Goal: Task Accomplishment & Management: Manage account settings

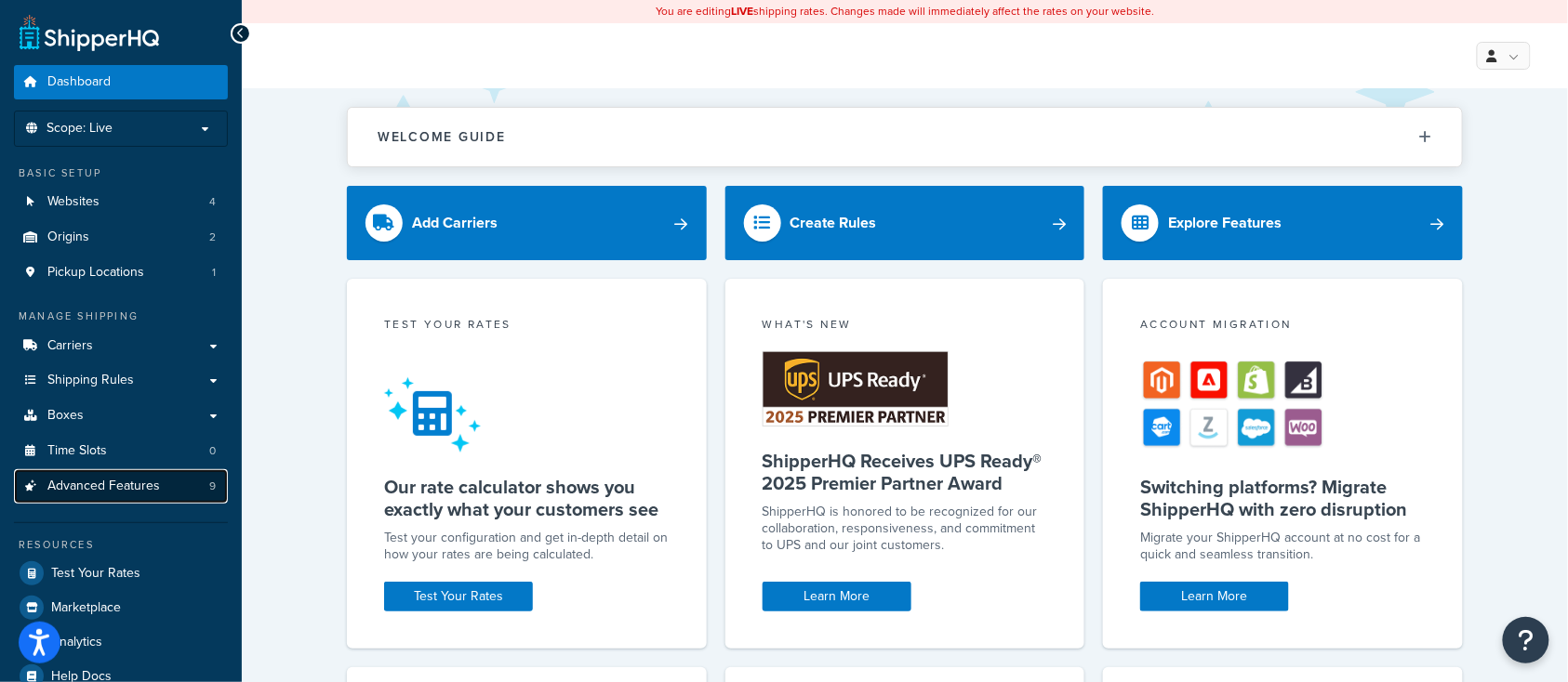
click at [94, 488] on span "Advanced Features" at bounding box center [103, 486] width 112 height 15
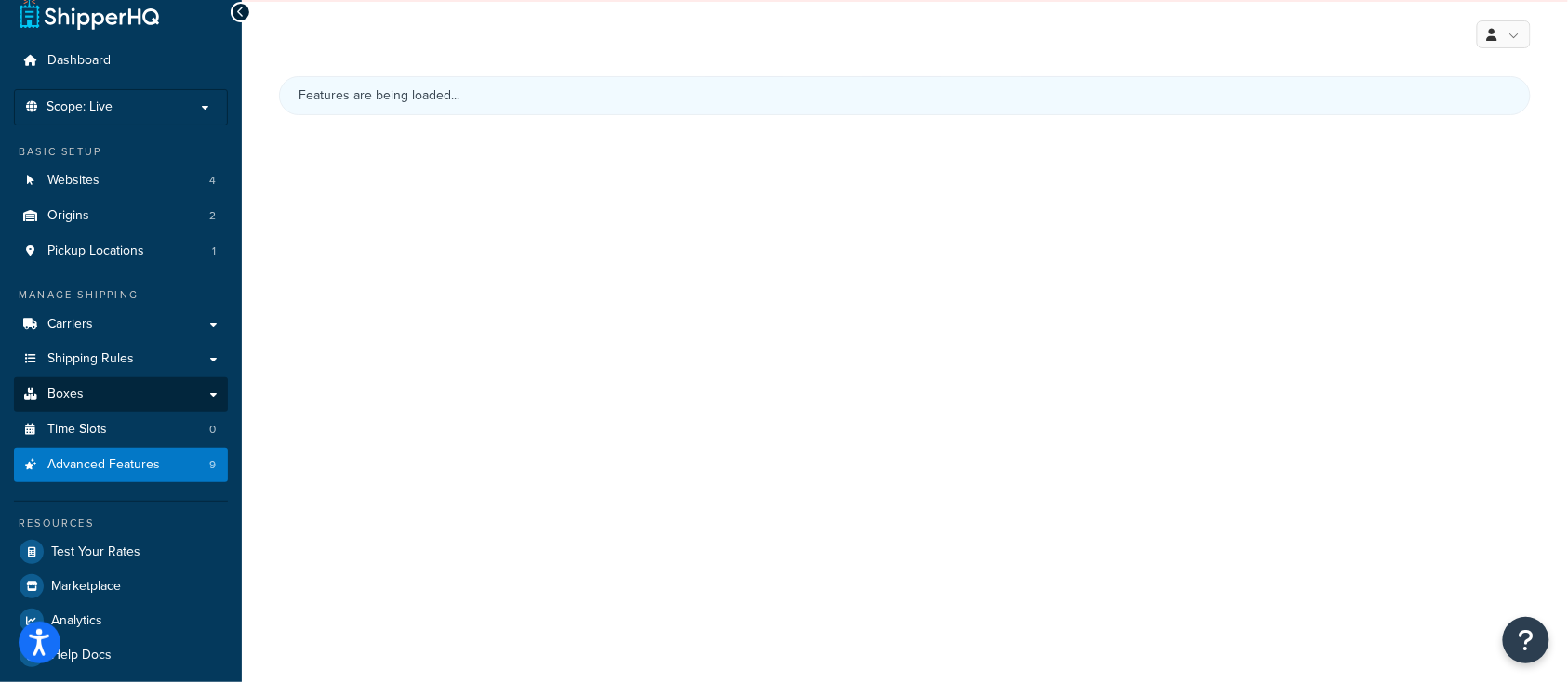
scroll to position [34, 0]
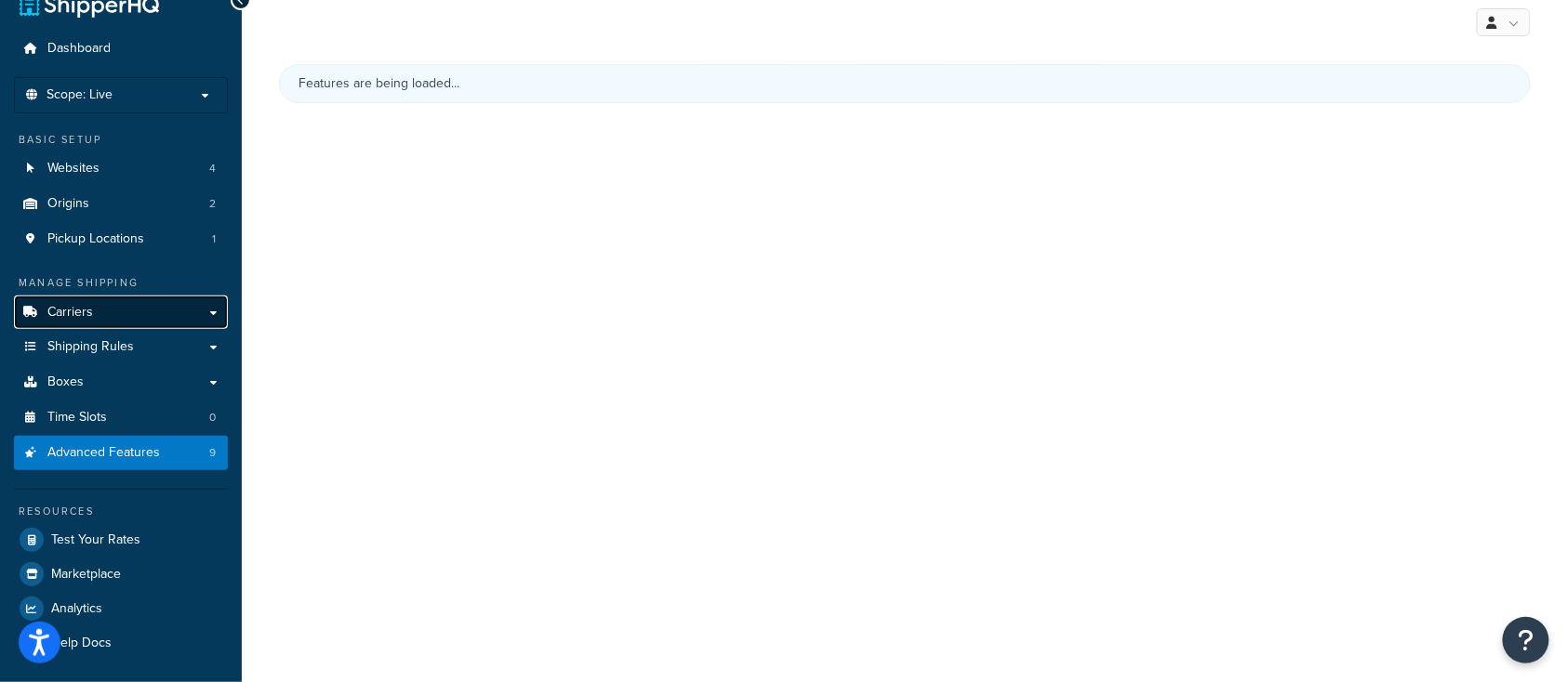
click at [89, 315] on span "Carriers" at bounding box center [69, 312] width 45 height 15
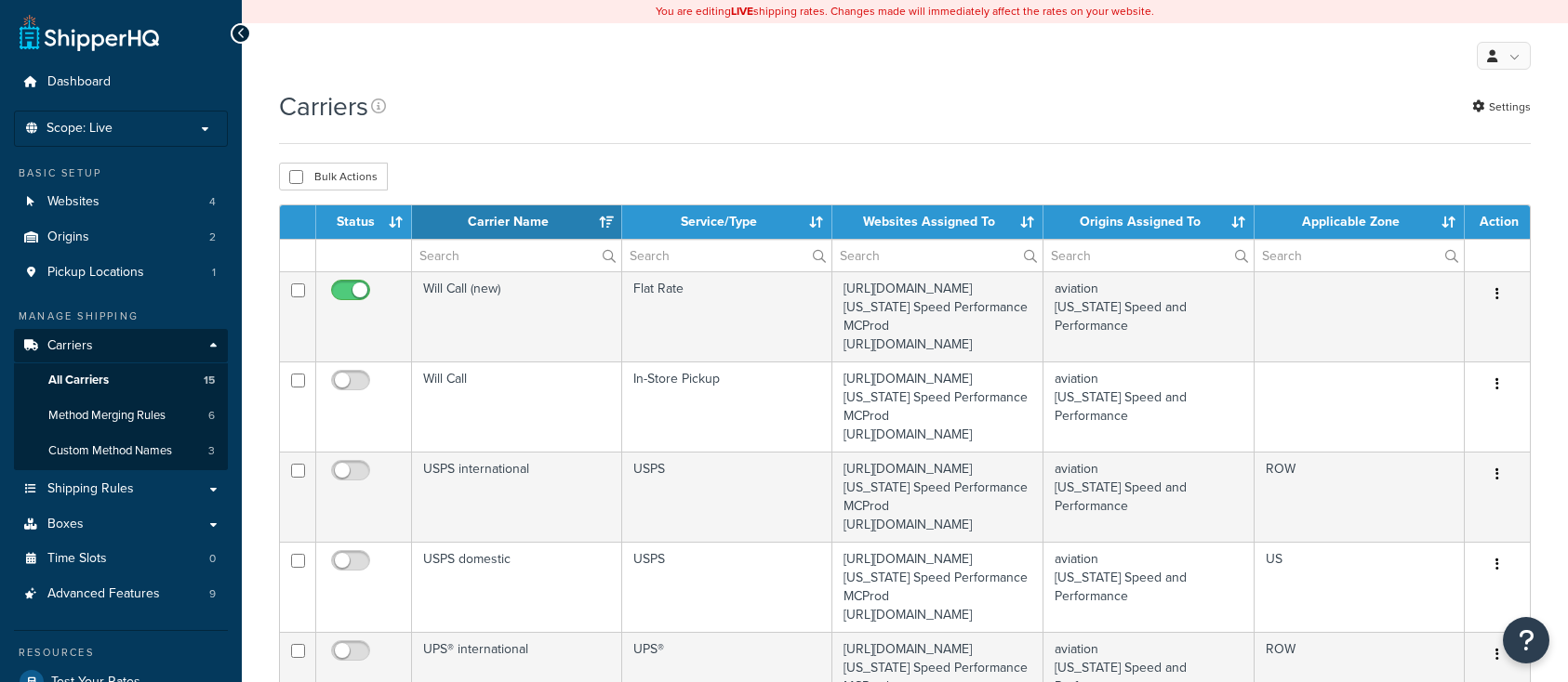
select select "15"
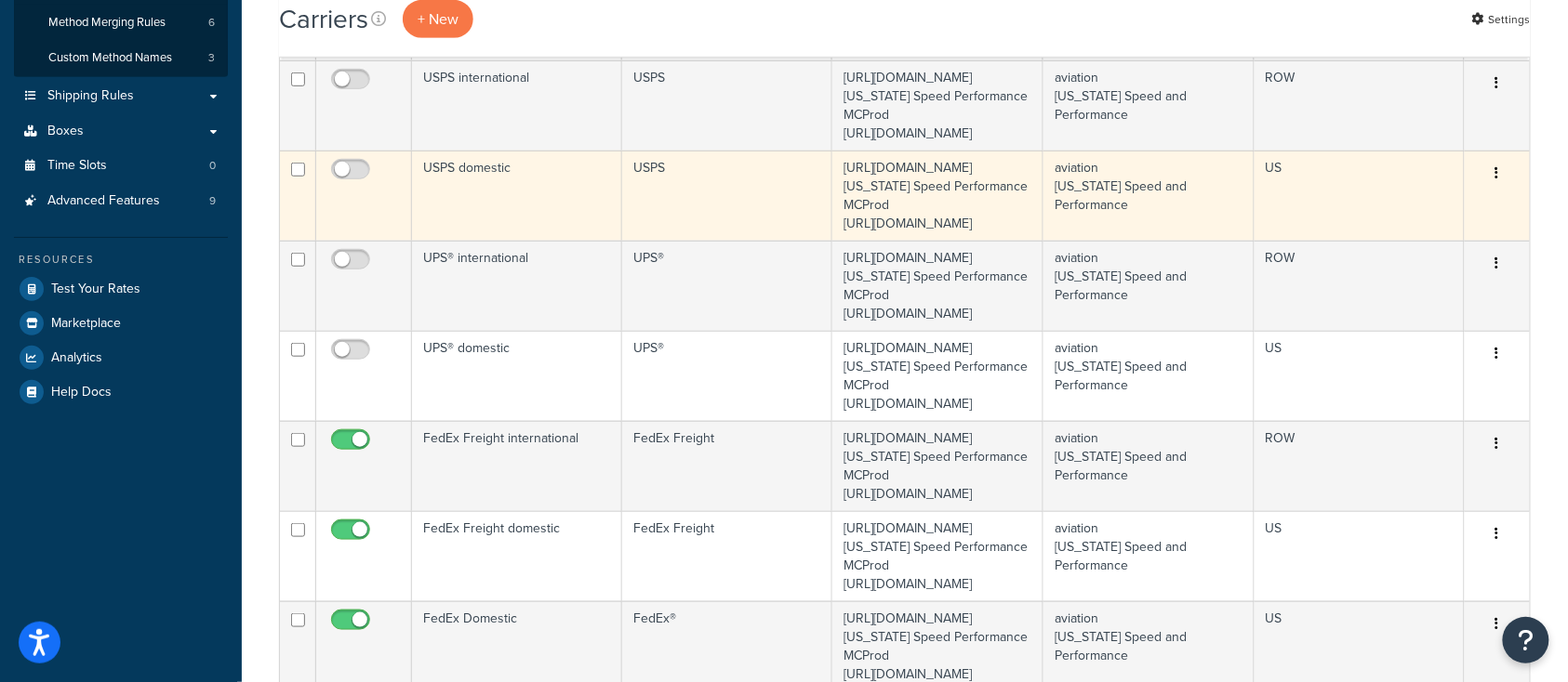
scroll to position [743, 0]
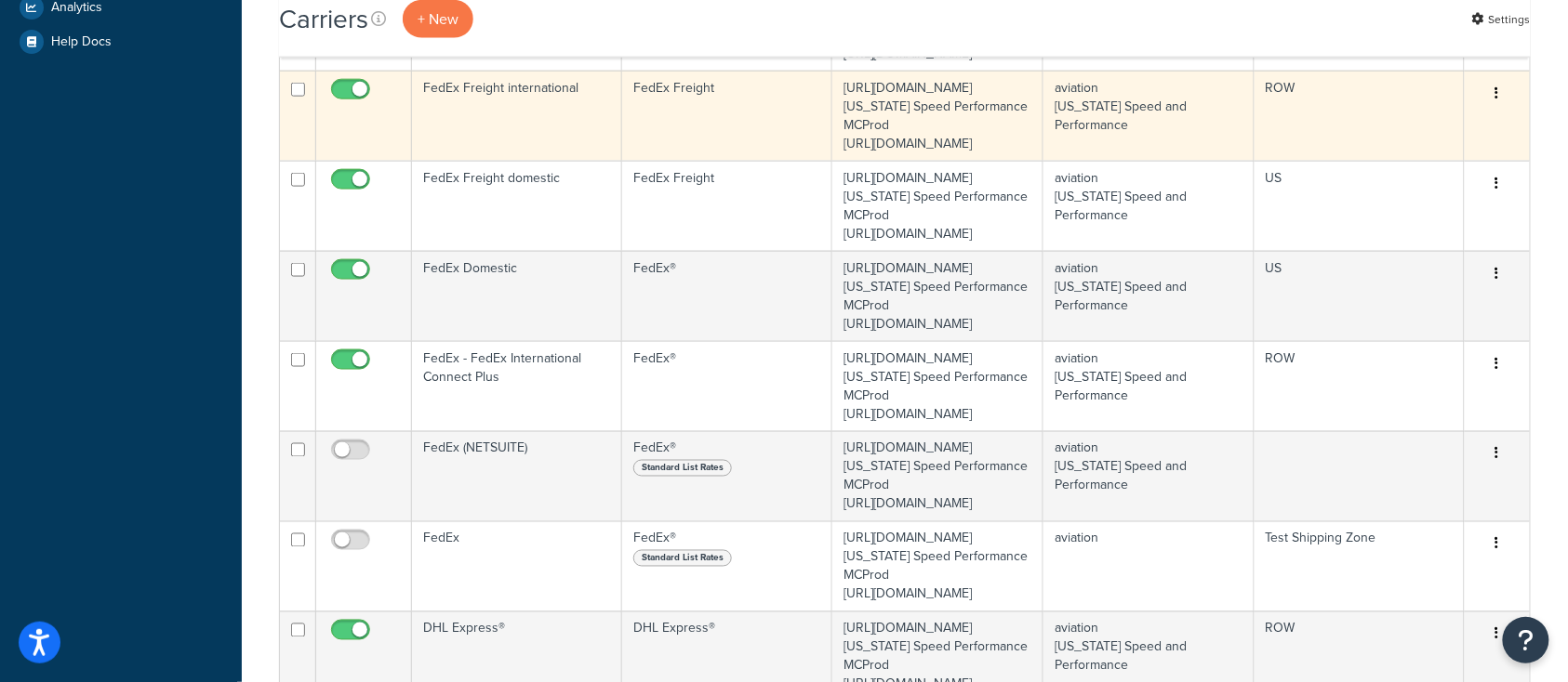
click at [1498, 100] on icon "button" at bounding box center [1497, 93] width 4 height 13
click at [1411, 348] on link "Edit" at bounding box center [1422, 353] width 147 height 38
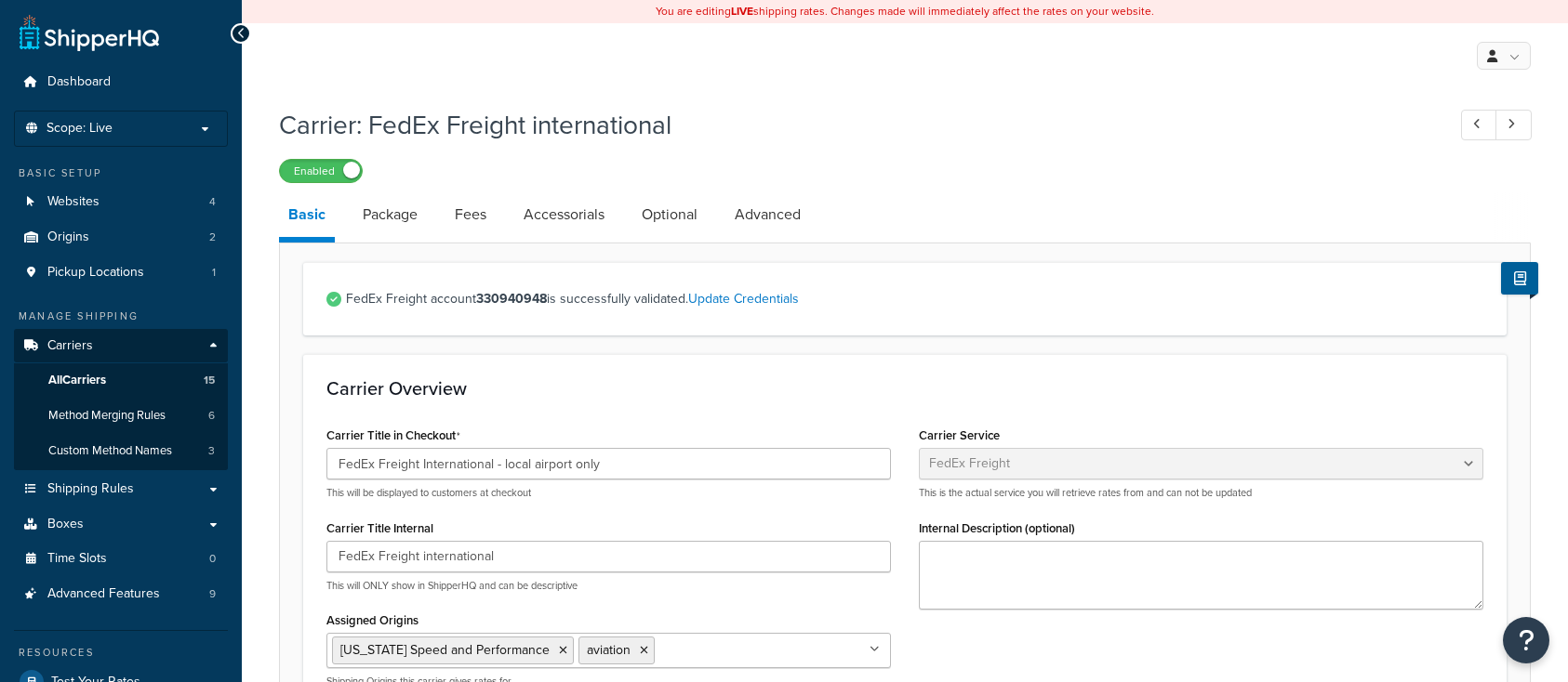
select select "fedExFreight"
click at [386, 218] on link "Package" at bounding box center [390, 214] width 73 height 44
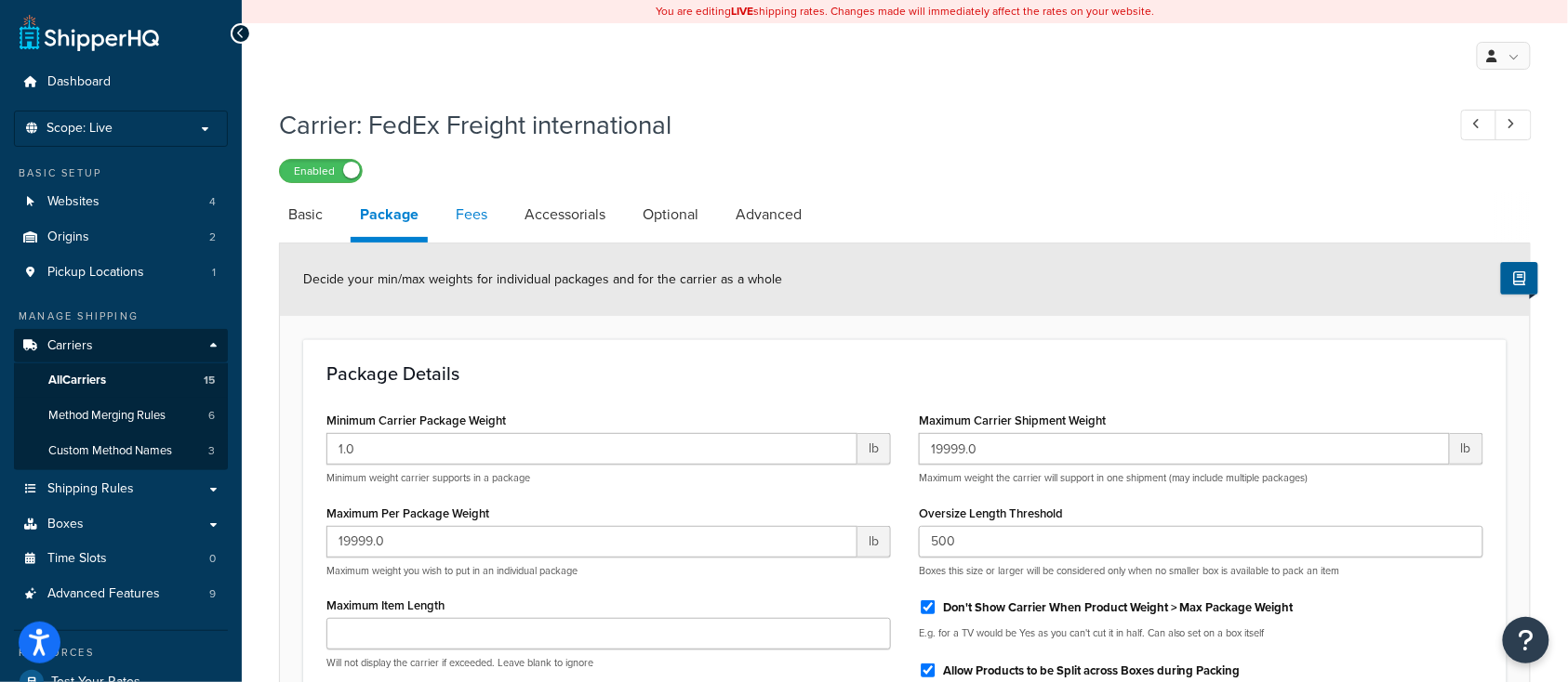
click at [474, 217] on link "Fees" at bounding box center [472, 214] width 50 height 44
select select "AFTER"
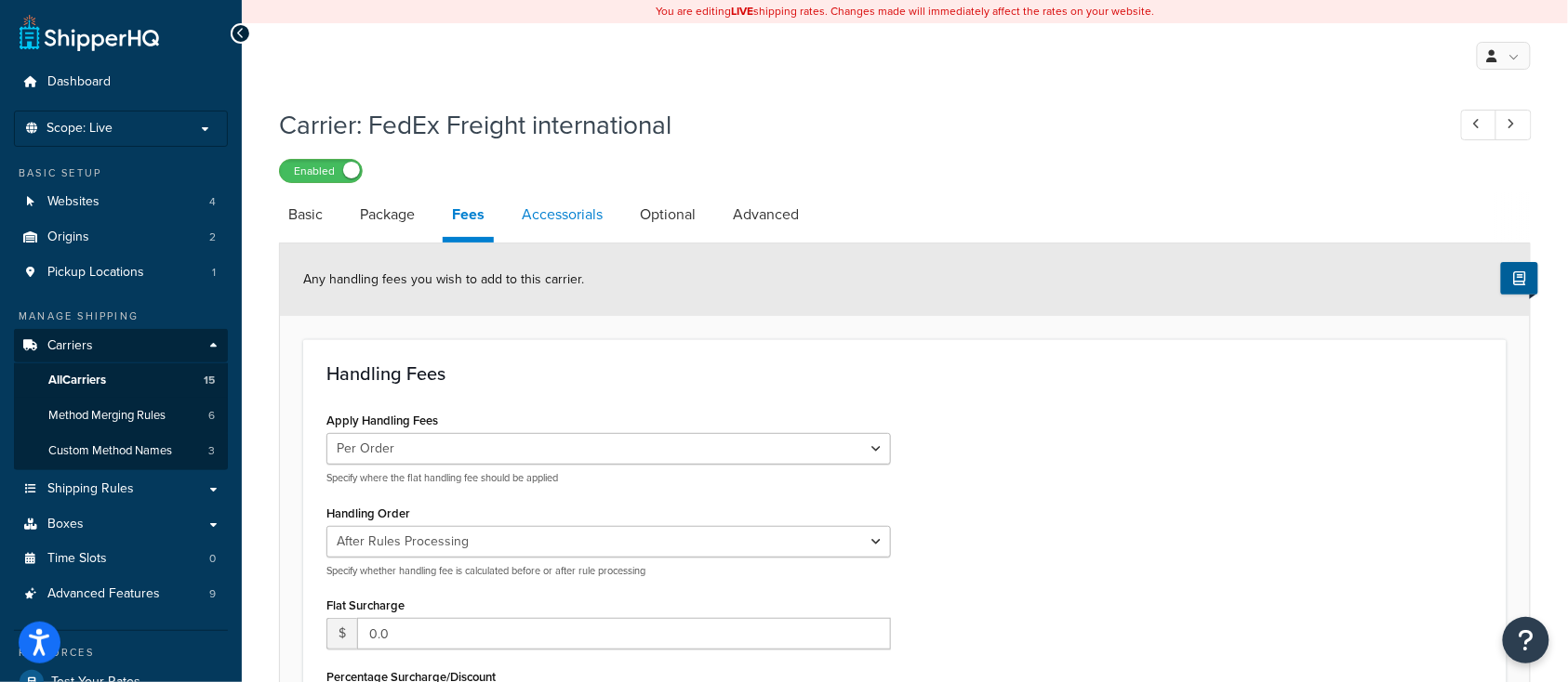
click at [558, 218] on link "Accessorials" at bounding box center [562, 214] width 100 height 44
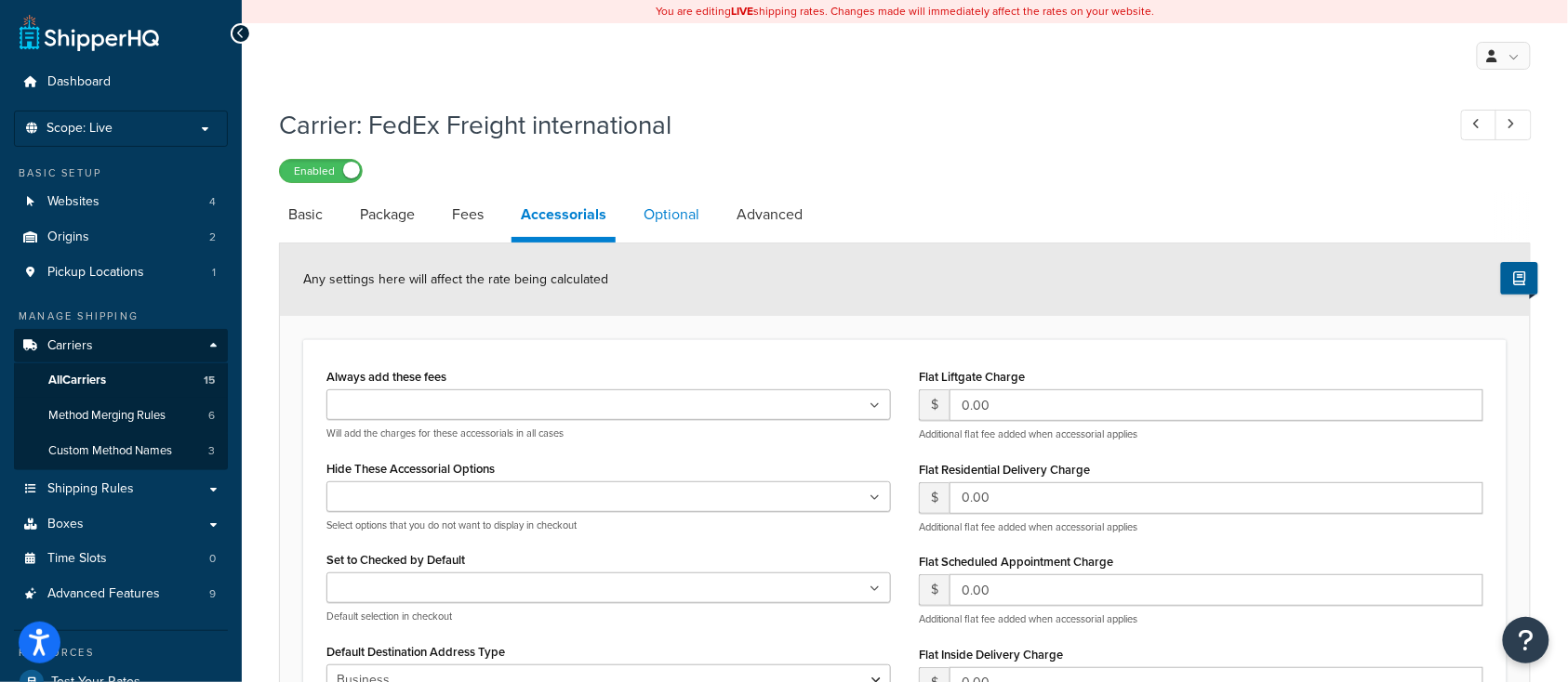
click at [670, 207] on link "Optional" at bounding box center [671, 214] width 74 height 44
select select "55"
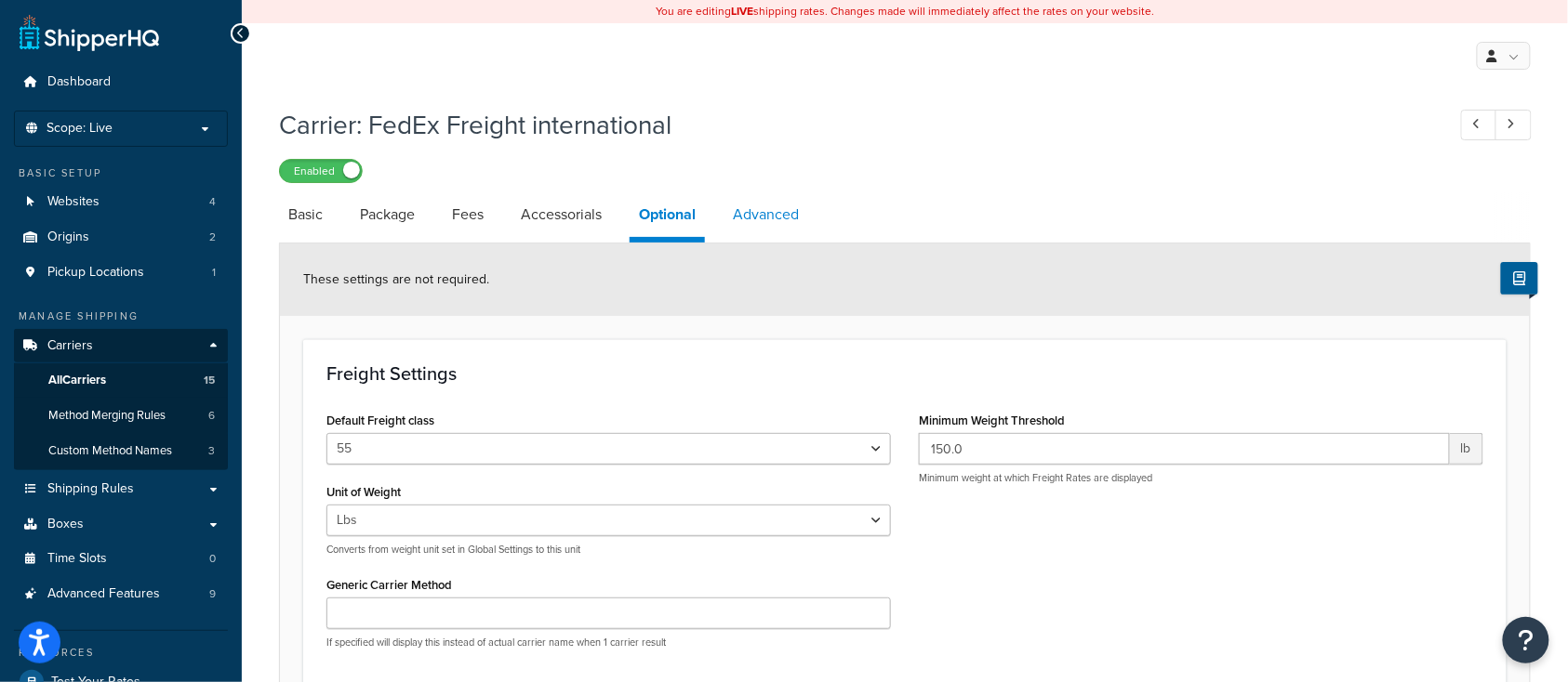
click at [766, 216] on link "Advanced" at bounding box center [766, 214] width 85 height 44
select select "false"
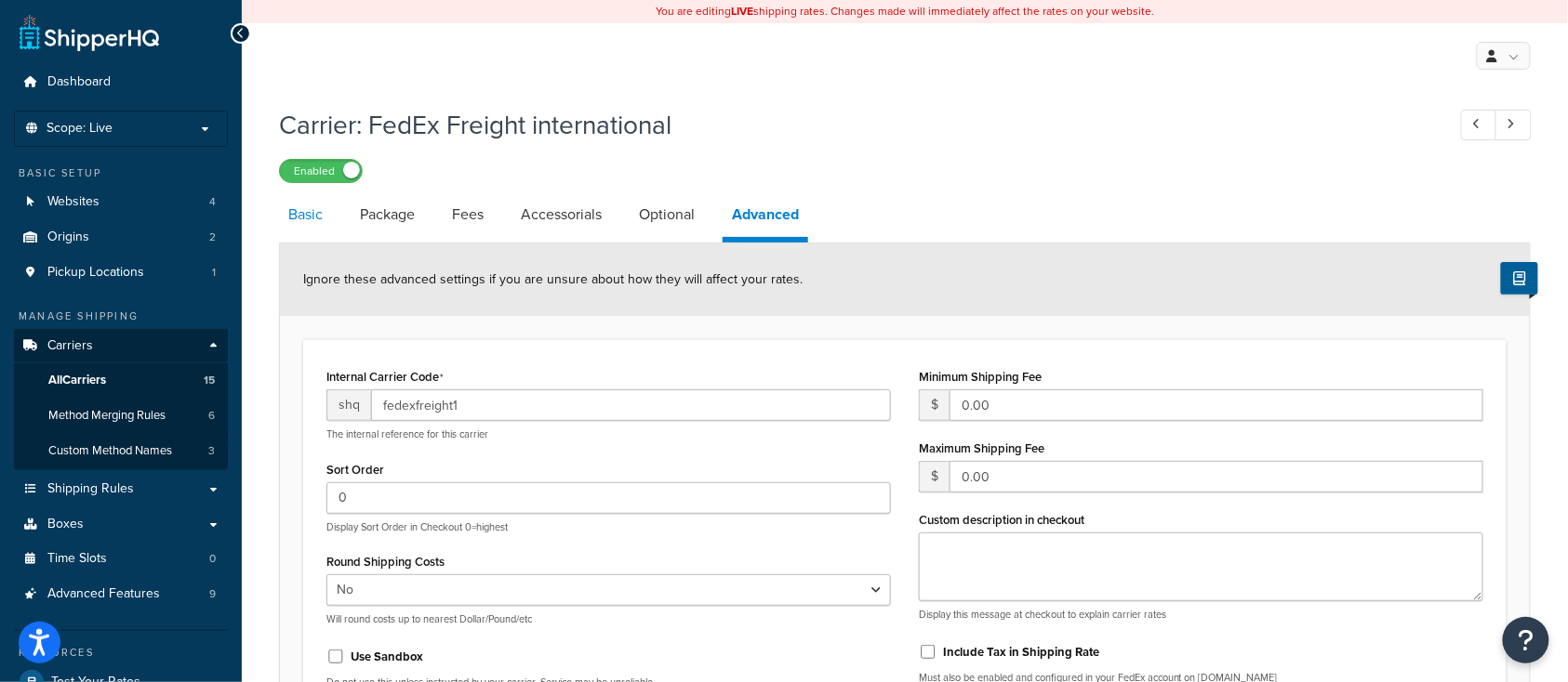
click at [304, 218] on link "Basic" at bounding box center [305, 214] width 53 height 44
select select "fedExFreight"
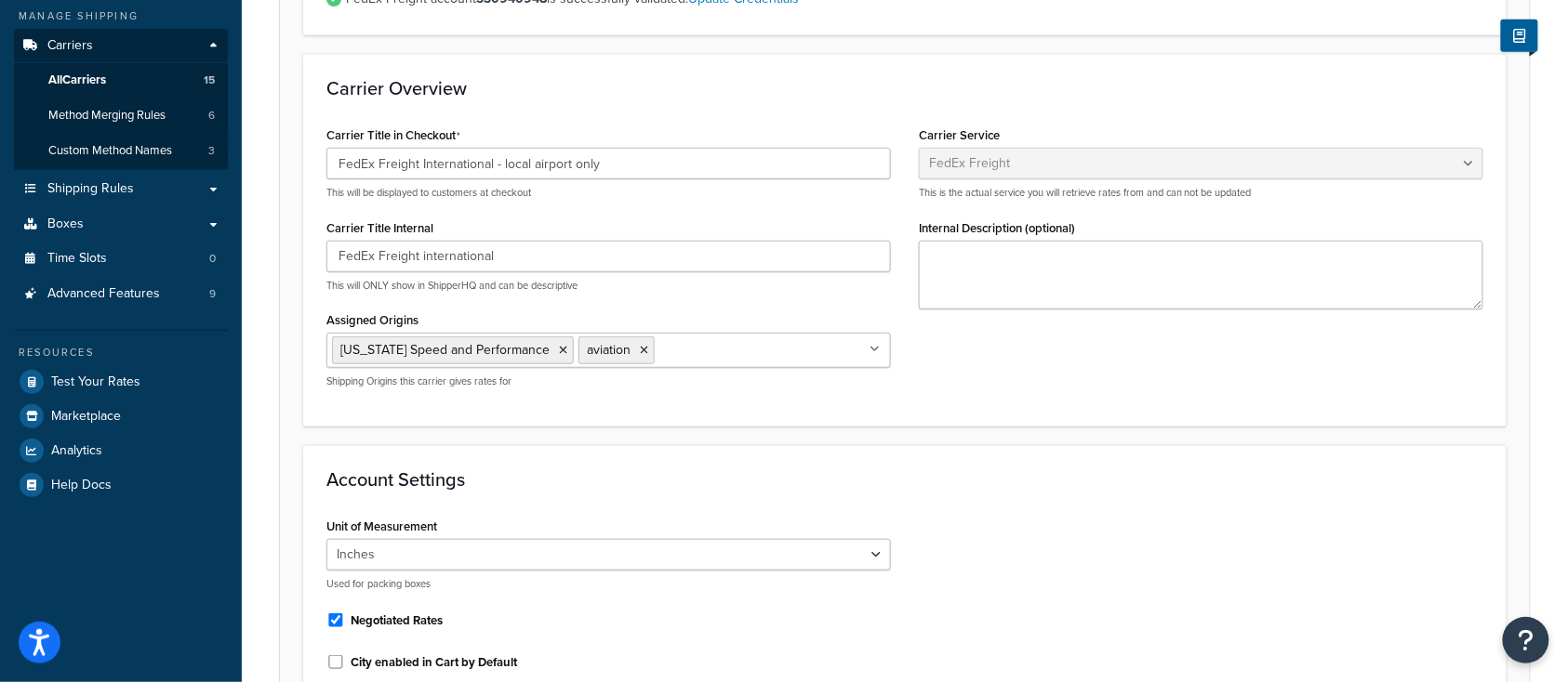
scroll to position [60, 0]
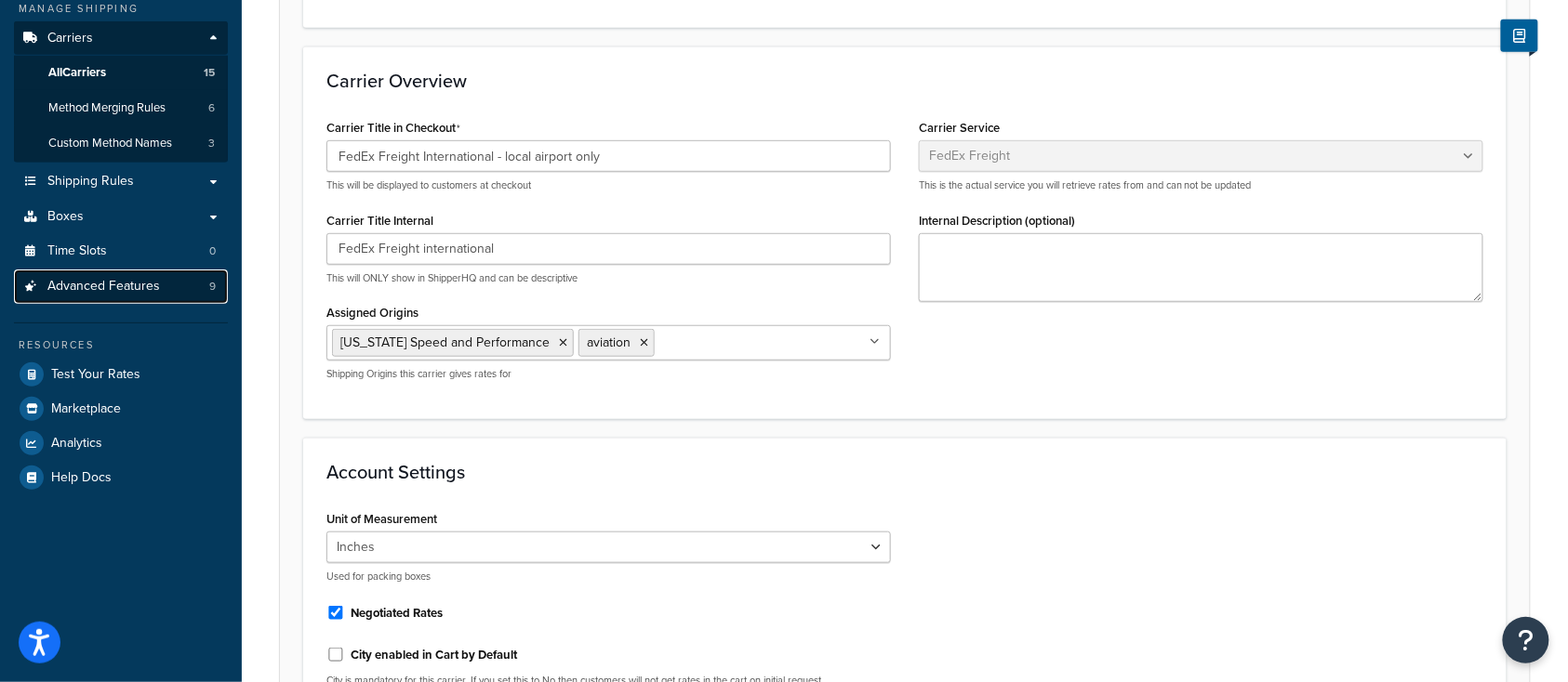
click at [86, 288] on span "Advanced Features" at bounding box center [103, 286] width 112 height 15
